Goal: Information Seeking & Learning: Learn about a topic

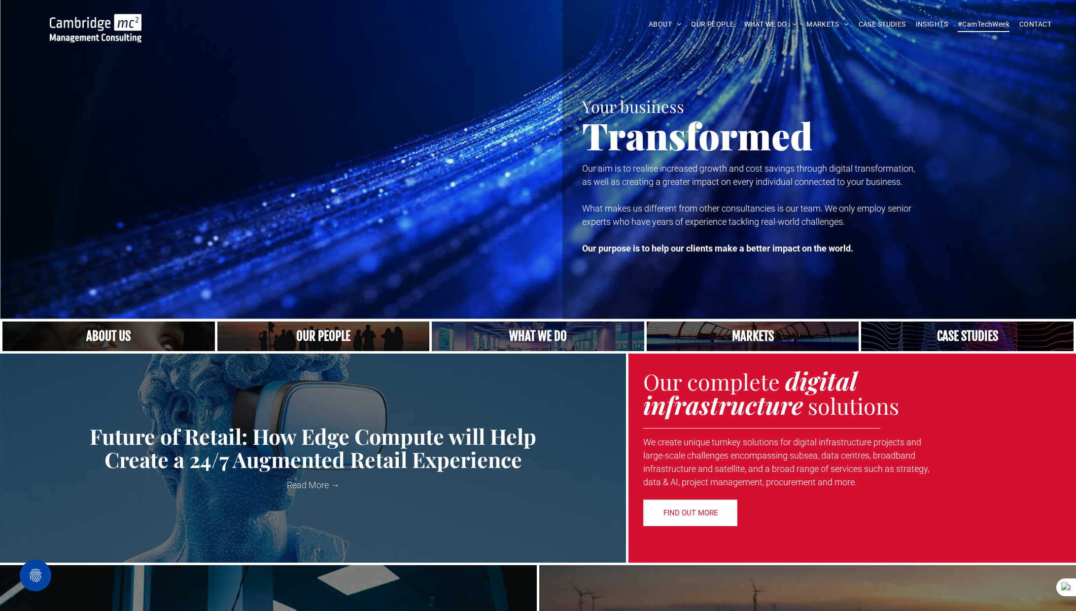
click at [975, 23] on span "#CamTechWeek" at bounding box center [984, 24] width 52 height 15
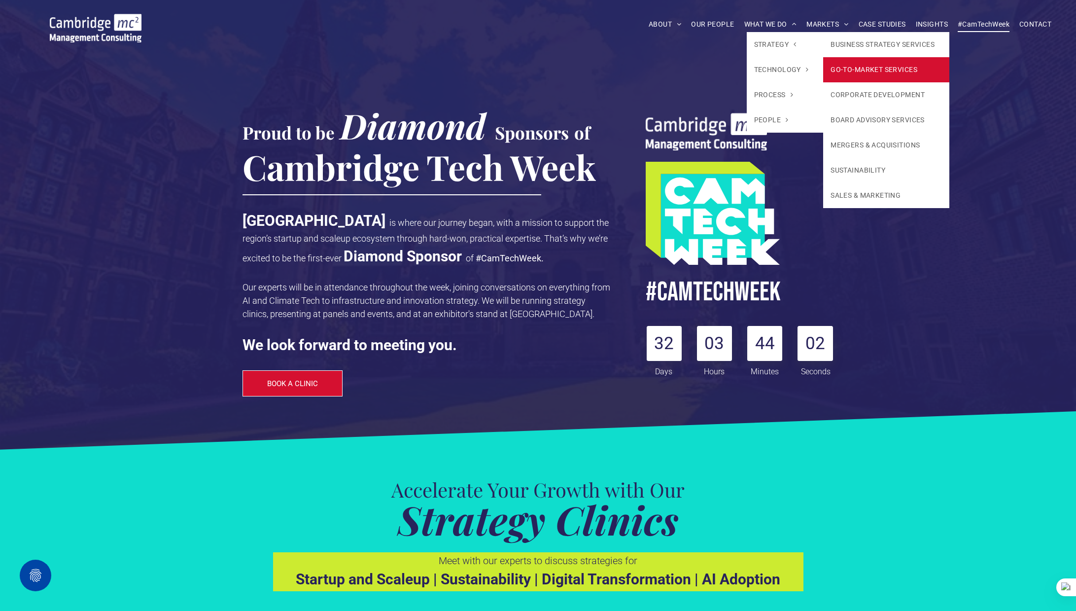
click at [865, 69] on link "GO-TO-MARKET SERVICES" at bounding box center [886, 69] width 126 height 25
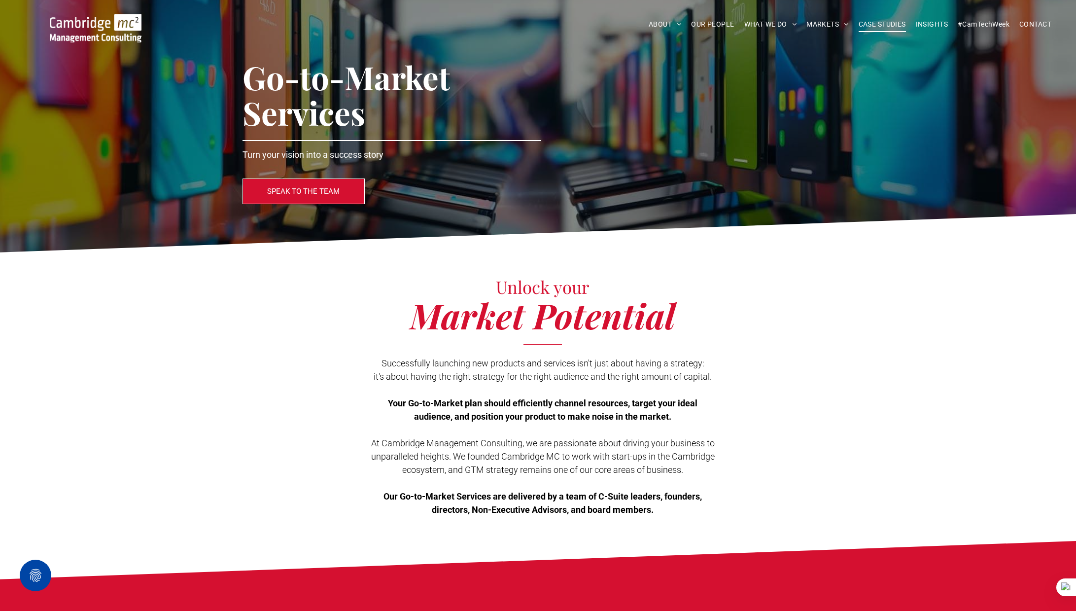
click at [885, 25] on span "CASE STUDIES" at bounding box center [882, 24] width 47 height 15
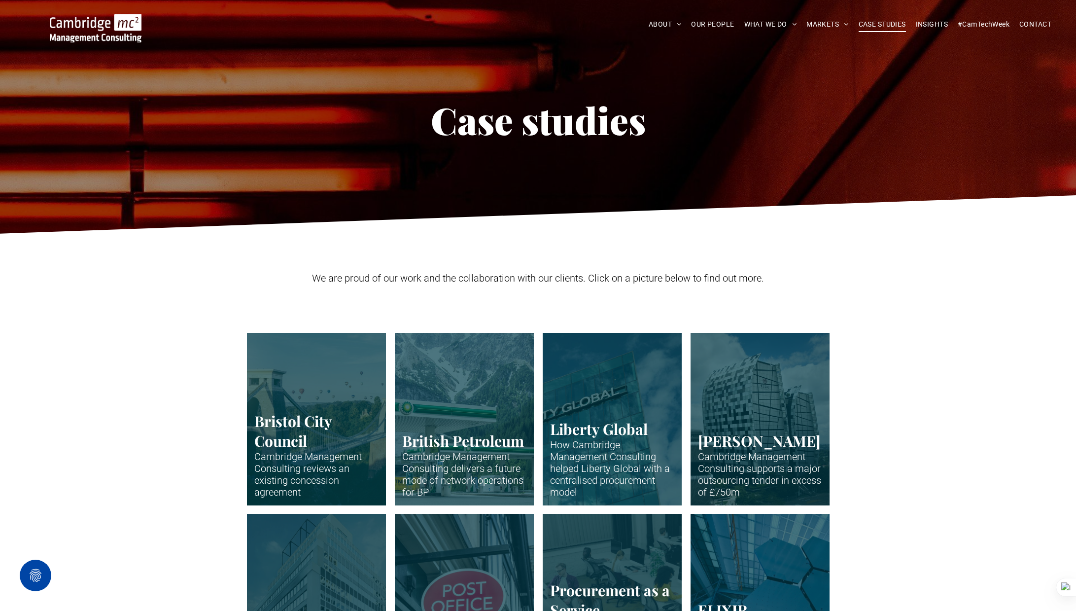
click at [116, 34] on img at bounding box center [96, 28] width 92 height 29
